Goal: Information Seeking & Learning: Learn about a topic

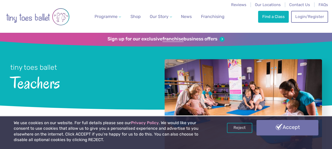
click at [269, 128] on link "Accept" at bounding box center [287, 127] width 62 height 15
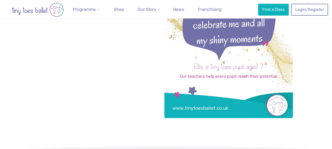
scroll to position [106, 0]
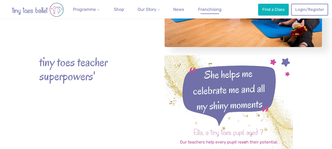
click at [210, 8] on span "Franchising" at bounding box center [210, 9] width 24 height 5
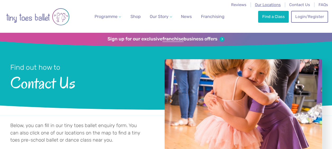
click at [273, 6] on span "Our Locations" at bounding box center [268, 4] width 26 height 5
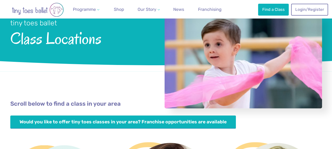
scroll to position [53, 0]
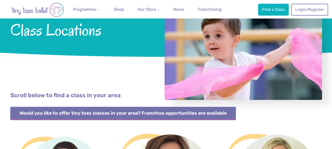
click at [153, 115] on link "Would you like to offer tiny toes classes in your area? Franchise opportunities…" at bounding box center [123, 113] width 226 height 13
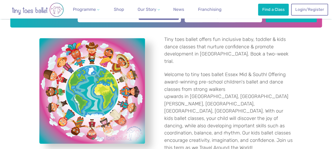
scroll to position [106, 0]
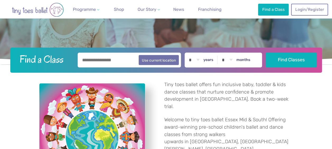
click at [115, 56] on input "text" at bounding box center [130, 60] width 104 height 15
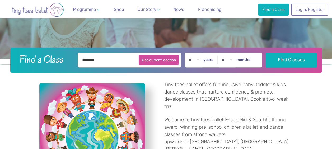
click at [156, 61] on button "Use current location" at bounding box center [159, 60] width 40 height 10
type input "**********"
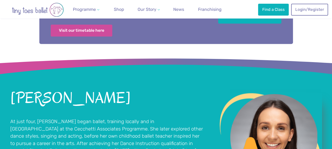
scroll to position [290, 0]
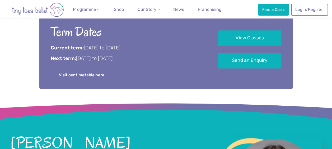
click at [103, 71] on link "Visit our timetable here" at bounding box center [82, 75] width 62 height 12
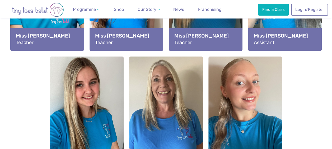
scroll to position [713, 0]
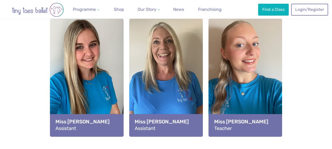
click at [241, 74] on div "View full-size image" at bounding box center [245, 67] width 74 height 97
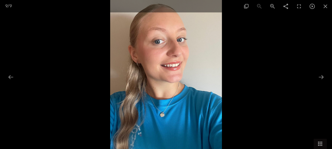
scroll to position [845, 0]
click at [325, 5] on span at bounding box center [325, 6] width 13 height 12
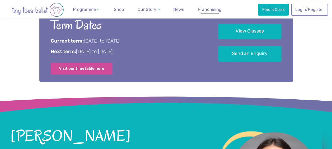
scroll to position [264, 0]
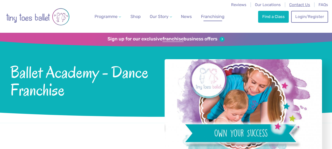
click at [302, 5] on span "Contact Us" at bounding box center [299, 4] width 21 height 5
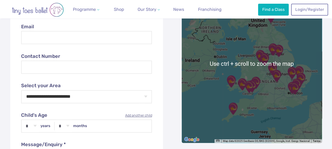
scroll to position [264, 0]
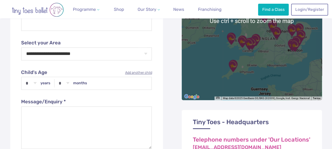
click at [296, 47] on img "Gravesend & Medway" at bounding box center [294, 45] width 17 height 17
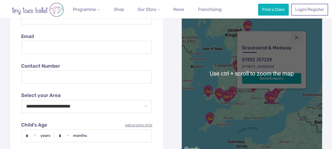
scroll to position [211, 0]
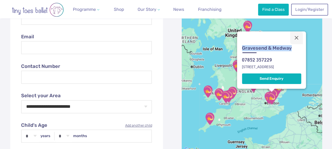
drag, startPoint x: 292, startPoint y: 49, endPoint x: 242, endPoint y: 49, distance: 49.4
click at [242, 49] on div "[GEOGRAPHIC_DATA] 07852 [STREET_ADDRESS] Send Enquiry" at bounding box center [271, 64] width 63 height 41
drag, startPoint x: 242, startPoint y: 49, endPoint x: 247, endPoint y: 48, distance: 4.8
click at [265, 96] on img "Gravesend & Medway" at bounding box center [271, 98] width 17 height 17
click at [276, 93] on img "Gravesend & Medway" at bounding box center [271, 98] width 17 height 17
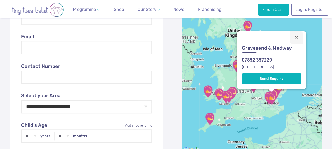
click at [276, 91] on img "Gravesend & Medway" at bounding box center [271, 98] width 17 height 17
click at [279, 90] on img "Gravesend & Medway" at bounding box center [271, 98] width 17 height 17
click at [280, 88] on div "Gravesend & Medway 07852 357229 Hever Court Road DA12 5EG Send Enquiry" at bounding box center [271, 59] width 69 height 57
click at [266, 100] on img "Gravesend & Medway" at bounding box center [271, 98] width 17 height 17
click at [269, 99] on img "Gravesend & Medway" at bounding box center [271, 98] width 17 height 17
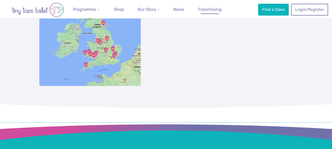
scroll to position [396, 0]
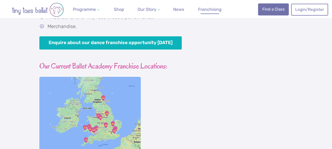
click at [273, 11] on link "Find a Class" at bounding box center [273, 9] width 31 height 12
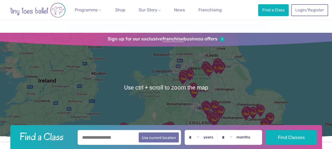
scroll to position [53, 0]
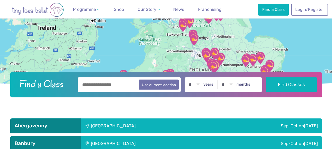
click at [124, 80] on input "text" at bounding box center [130, 84] width 104 height 15
drag, startPoint x: 124, startPoint y: 85, endPoint x: 68, endPoint y: 83, distance: 55.5
click at [68, 83] on form "Find a Class ****** Use current location * * * * * * * * * * ** ** ** years * *…" at bounding box center [165, 84] width 305 height 15
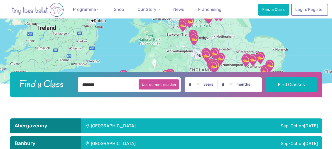
drag, startPoint x: 130, startPoint y: 83, endPoint x: 150, endPoint y: 85, distance: 20.1
click at [130, 83] on input "*******" at bounding box center [130, 84] width 104 height 15
click at [151, 85] on button "Use current location" at bounding box center [159, 84] width 40 height 10
type input "**********"
click at [153, 83] on button "Use current location" at bounding box center [159, 84] width 40 height 10
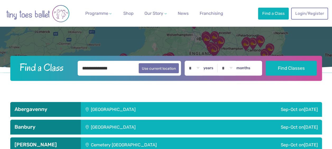
scroll to position [106, 0]
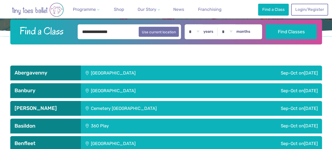
click at [134, 34] on input "**********" at bounding box center [130, 31] width 104 height 15
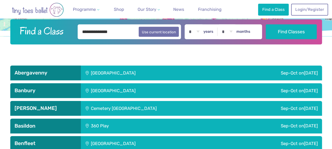
drag, startPoint x: 106, startPoint y: 35, endPoint x: 51, endPoint y: 32, distance: 55.2
click at [52, 33] on form "**********" at bounding box center [165, 31] width 305 height 15
type input "*"
type input "*******"
click at [266, 24] on button "Find Classes" at bounding box center [291, 31] width 51 height 15
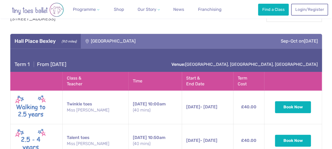
scroll to position [158, 0]
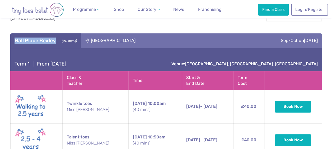
drag, startPoint x: 57, startPoint y: 40, endPoint x: 15, endPoint y: 38, distance: 42.3
click at [15, 38] on h3 "Hall Place Bexley (9.0 miles)" at bounding box center [46, 40] width 62 height 6
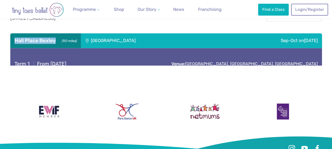
drag, startPoint x: 15, startPoint y: 38, endPoint x: 25, endPoint y: 41, distance: 10.7
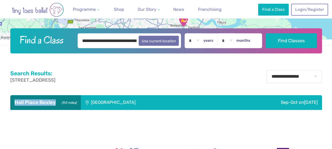
scroll to position [83, 0]
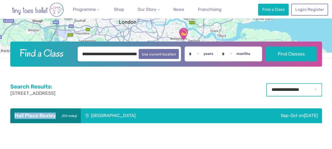
click at [290, 90] on select "**********" at bounding box center [293, 89] width 55 height 13
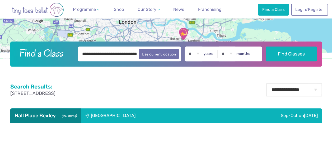
click at [141, 116] on div "[GEOGRAPHIC_DATA]" at bounding box center [149, 115] width 136 height 15
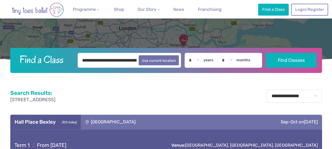
scroll to position [110, 0]
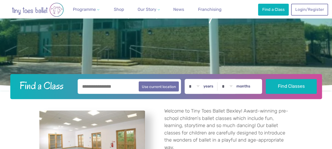
scroll to position [132, 0]
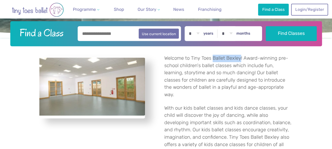
drag, startPoint x: 213, startPoint y: 57, endPoint x: 240, endPoint y: 59, distance: 26.5
click at [240, 59] on p "Welcome to Tiny Toes Ballet Bexley! Award-winning pre-school children's ballet …" at bounding box center [228, 77] width 129 height 44
drag, startPoint x: 191, startPoint y: 56, endPoint x: 239, endPoint y: 58, distance: 48.6
click at [239, 58] on p "Welcome to Tiny Toes Ballet Bexley! Award-winning pre-school children's ballet …" at bounding box center [228, 77] width 129 height 44
drag, startPoint x: 239, startPoint y: 58, endPoint x: 236, endPoint y: 59, distance: 3.3
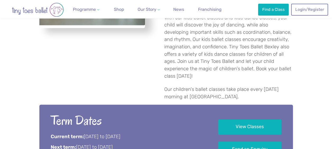
scroll to position [290, 0]
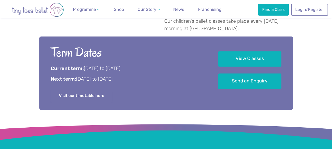
click at [87, 90] on link "Visit our timetable here" at bounding box center [82, 96] width 62 height 12
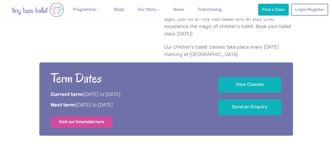
scroll to position [106, 0]
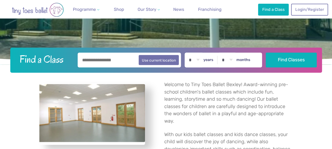
click at [31, 15] on img "Go to home page" at bounding box center [37, 10] width 63 height 14
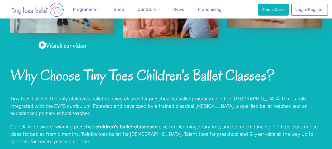
scroll to position [370, 0]
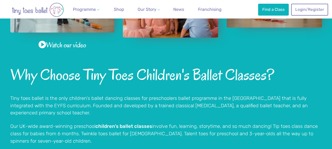
click at [66, 33] on div "Watch our video" at bounding box center [62, 12] width 113 height 76
click at [68, 29] on img "View full-size image" at bounding box center [62, 3] width 104 height 59
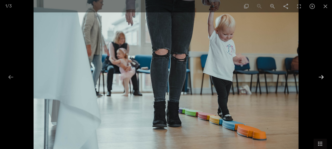
click at [320, 79] on div at bounding box center [321, 77] width 11 height 10
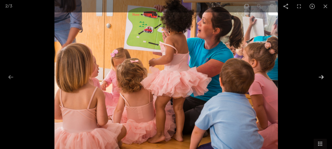
click at [320, 79] on div at bounding box center [321, 77] width 11 height 10
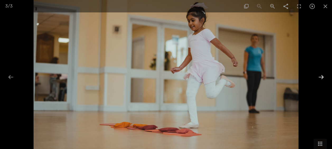
click at [320, 79] on div at bounding box center [321, 77] width 11 height 10
click at [325, 7] on span at bounding box center [325, 6] width 13 height 12
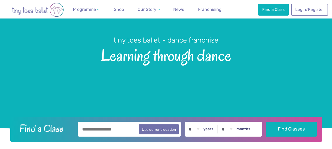
scroll to position [0, 0]
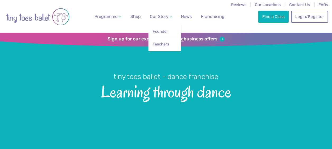
click at [166, 42] on span "Teachers" at bounding box center [161, 44] width 16 height 5
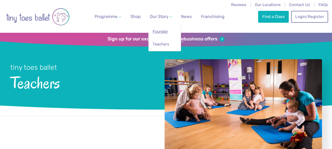
click at [165, 30] on span "Founder" at bounding box center [160, 31] width 15 height 5
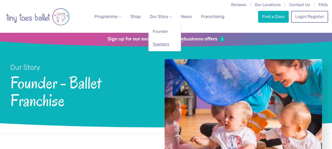
click at [173, 46] on link "Teachers" at bounding box center [164, 44] width 25 height 10
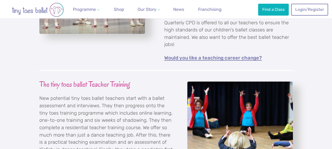
scroll to position [502, 0]
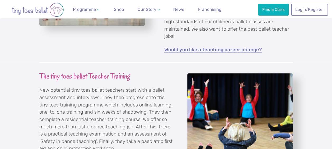
drag, startPoint x: 204, startPoint y: 46, endPoint x: 201, endPoint y: 49, distance: 3.6
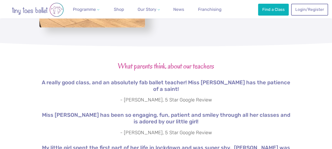
scroll to position [1003, 0]
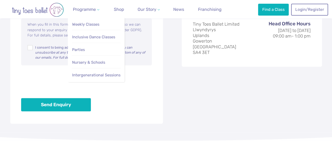
scroll to position [396, 0]
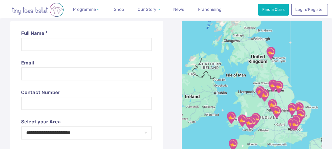
scroll to position [211, 0]
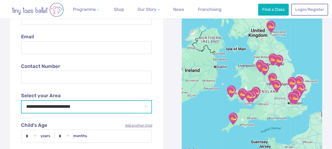
click at [91, 107] on select "**********" at bounding box center [86, 106] width 131 height 13
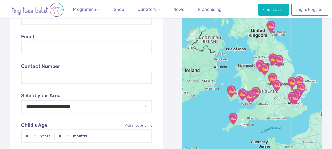
click at [295, 99] on img "Gravesend & Medway" at bounding box center [294, 98] width 17 height 17
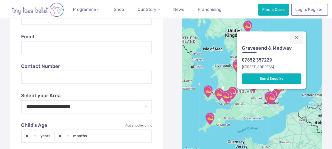
click at [266, 96] on img "Gravesend & Medway" at bounding box center [271, 98] width 17 height 17
click at [276, 90] on img "Gravesend & Medway" at bounding box center [271, 98] width 17 height 17
click at [281, 89] on img "Essex West (Wickford, Basildon & Orsett)" at bounding box center [273, 94] width 17 height 17
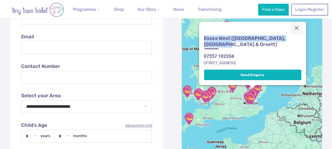
drag, startPoint x: 220, startPoint y: 44, endPoint x: 202, endPoint y: 38, distance: 19.2
click at [202, 38] on div "Essex West (Wickford, Basildon & Orsett) 07557 102204 Wickford, Essex, SS11 7JJ…" at bounding box center [252, 58] width 101 height 48
drag, startPoint x: 202, startPoint y: 38, endPoint x: 204, endPoint y: 63, distance: 25.2
click at [204, 63] on address "Wickford, Essex, SS11 7JJ" at bounding box center [252, 63] width 97 height 4
click at [297, 26] on button "Close" at bounding box center [296, 28] width 13 height 13
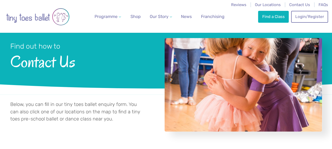
scroll to position [0, 0]
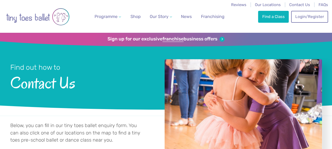
click at [45, 14] on img "Go to home page" at bounding box center [37, 16] width 63 height 27
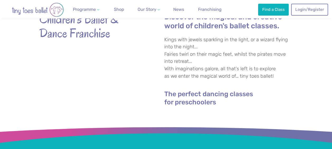
scroll to position [53, 0]
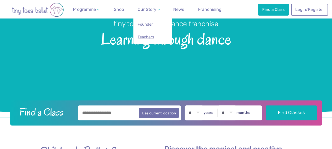
click at [145, 35] on span "Teachers" at bounding box center [146, 37] width 16 height 5
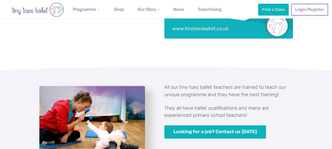
scroll to position [290, 0]
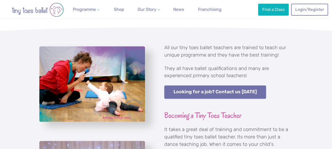
click at [196, 88] on link "Looking for a job? Contact us [DATE]" at bounding box center [215, 91] width 102 height 13
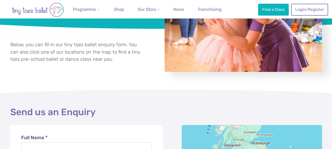
scroll to position [79, 0]
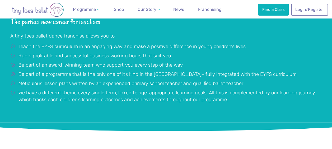
scroll to position [581, 0]
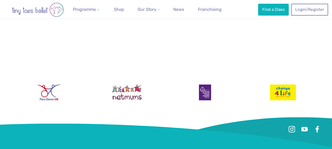
scroll to position [634, 0]
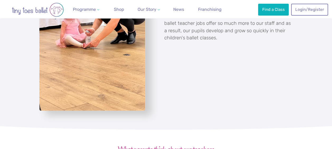
scroll to position [841, 0]
